Goal: Complete application form

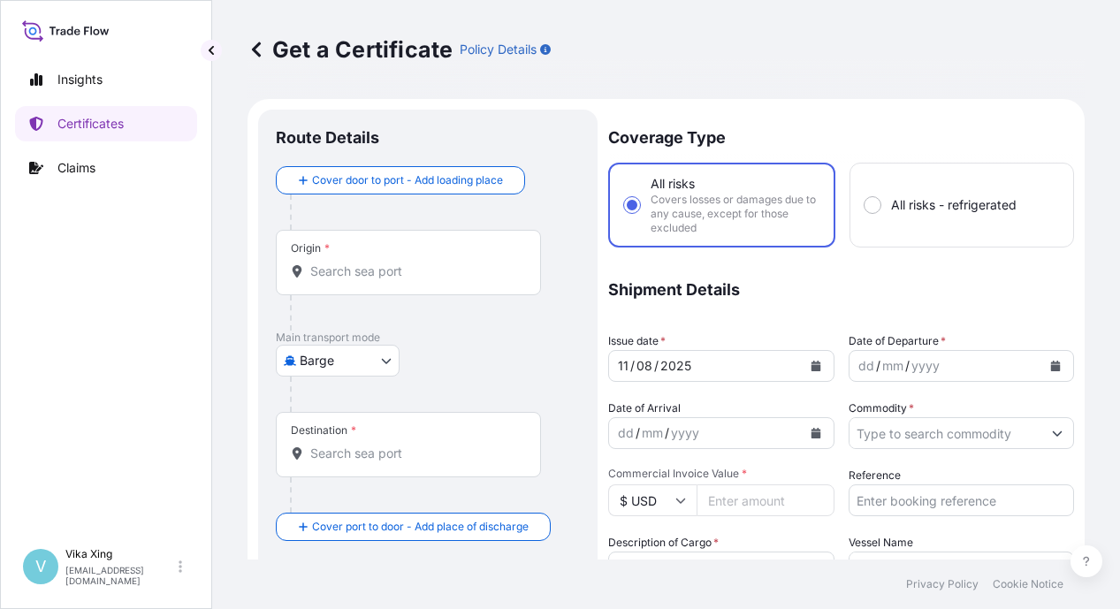
select select "Barge"
click at [782, 420] on body "Insights Certificates Claims V Vika Xing [EMAIL_ADDRESS][DOMAIN_NAME] Get a Cer…" at bounding box center [560, 304] width 1120 height 609
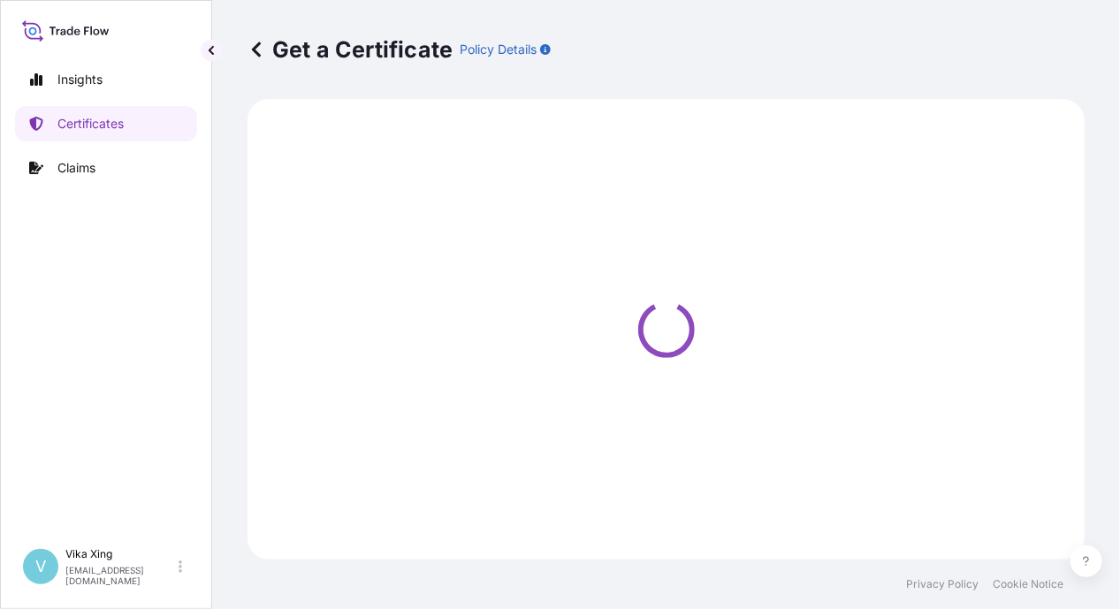
select select "Barge"
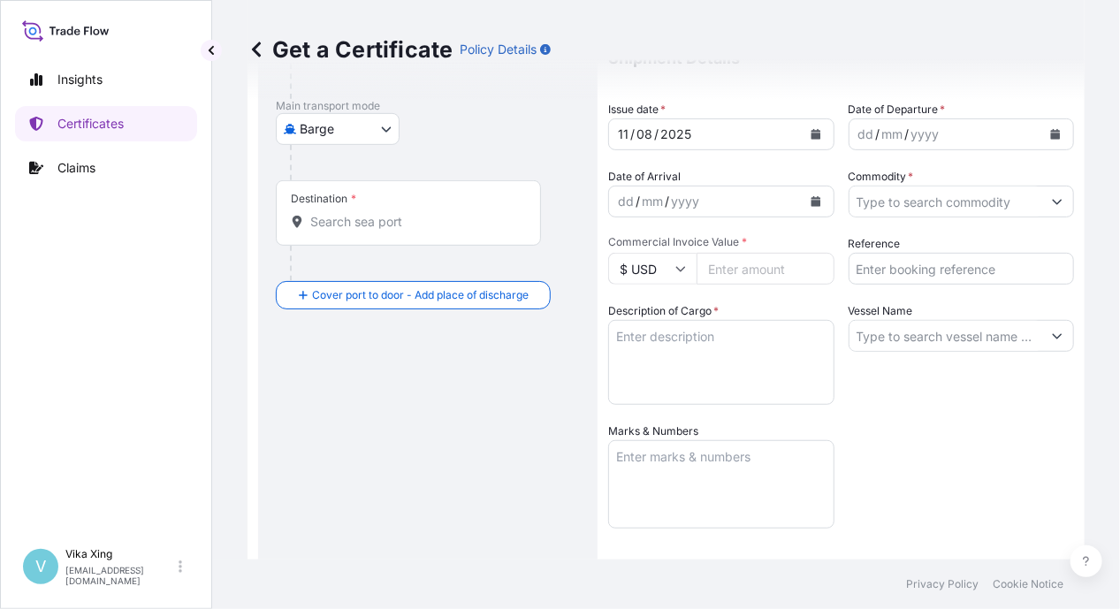
scroll to position [539, 0]
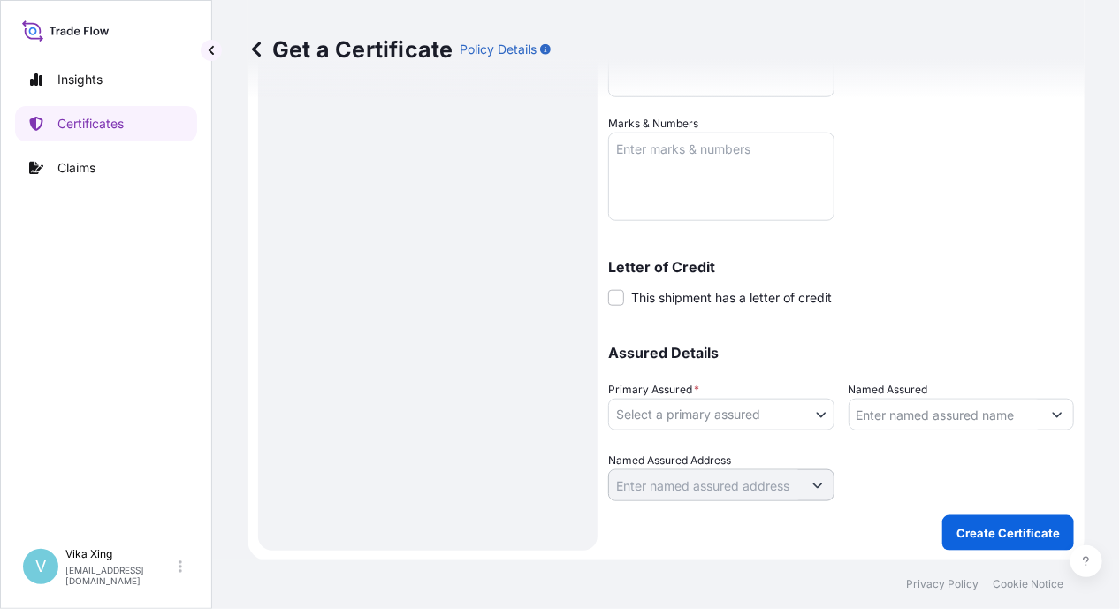
click at [755, 421] on body "Insights Certificates Claims V Vika Xing [EMAIL_ADDRESS][DOMAIN_NAME] Get a Cer…" at bounding box center [560, 304] width 1120 height 609
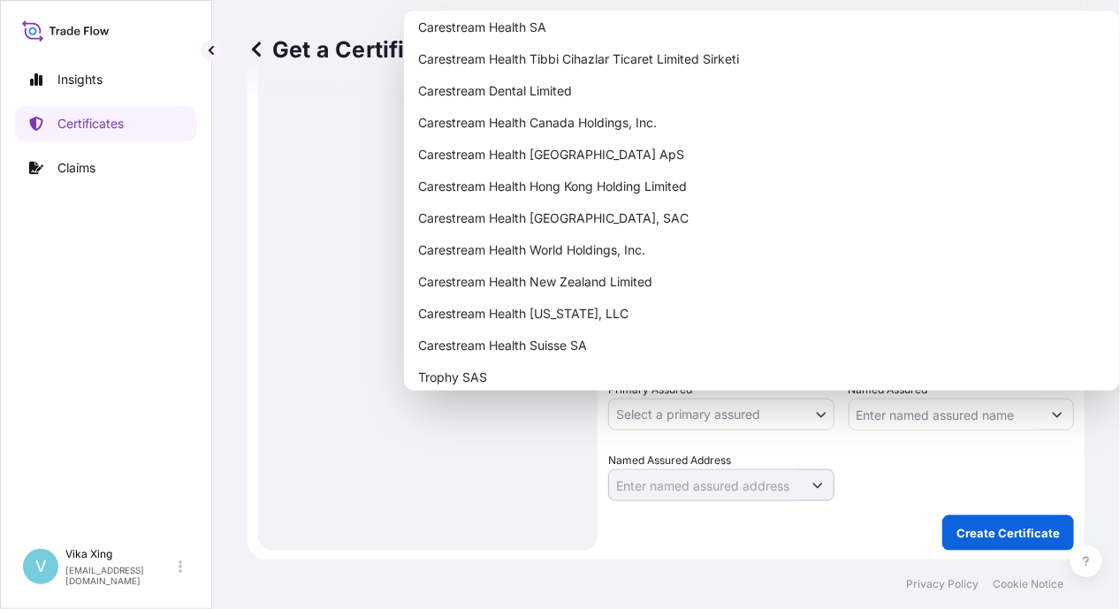
scroll to position [2051, 0]
